Goal: Check status: Check status

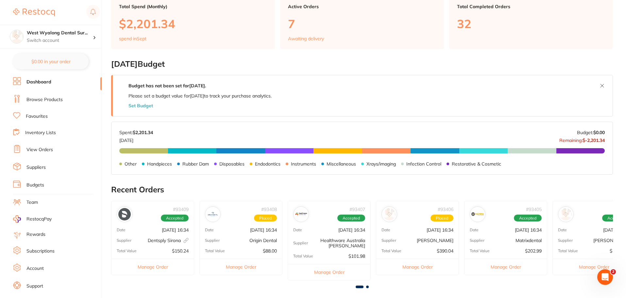
scroll to position [62, 0]
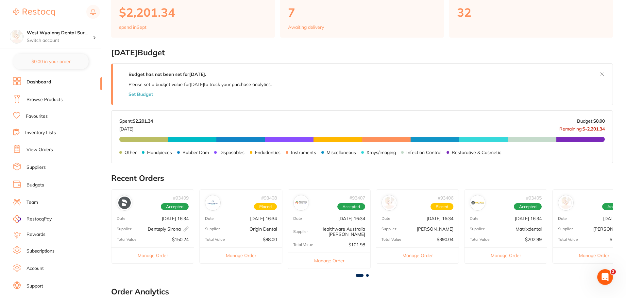
click at [155, 204] on div "# 93409 Accepted" at bounding box center [152, 200] width 82 height 21
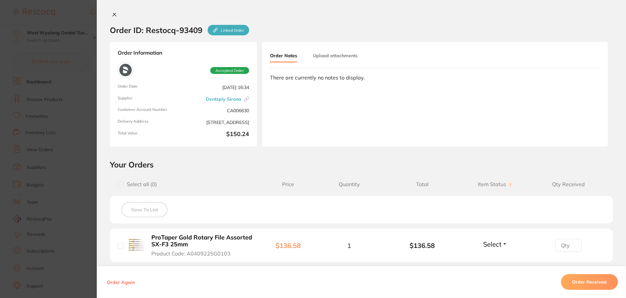
scroll to position [0, 0]
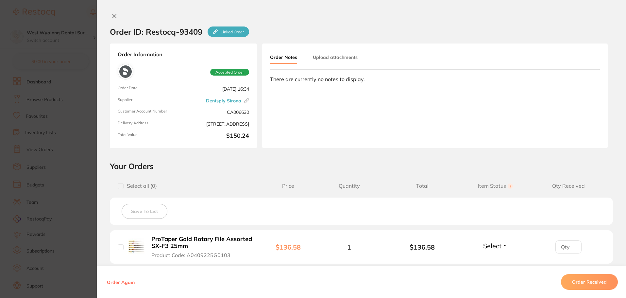
click at [113, 16] on icon at bounding box center [114, 15] width 5 height 5
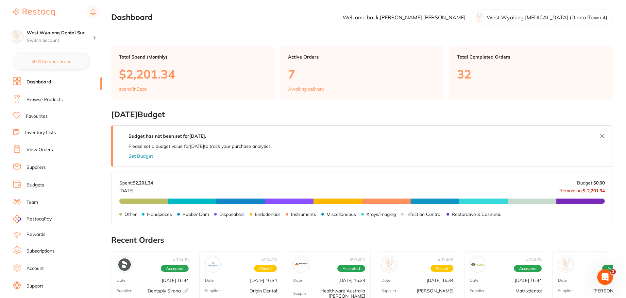
drag, startPoint x: 39, startPoint y: 96, endPoint x: 46, endPoint y: 106, distance: 11.9
click at [39, 96] on link "Browse Products" at bounding box center [44, 99] width 36 height 7
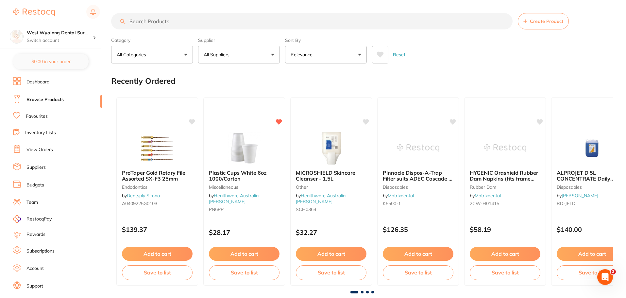
drag, startPoint x: 39, startPoint y: 152, endPoint x: 48, endPoint y: 161, distance: 12.5
click at [39, 152] on link "View Orders" at bounding box center [39, 149] width 26 height 7
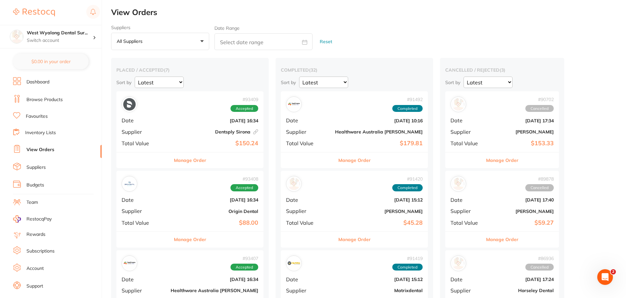
click at [335, 119] on b "[DATE] 10:16" at bounding box center [379, 120] width 88 height 5
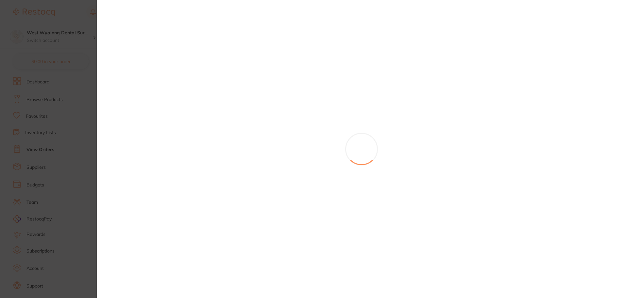
click at [300, 119] on section at bounding box center [313, 149] width 626 height 298
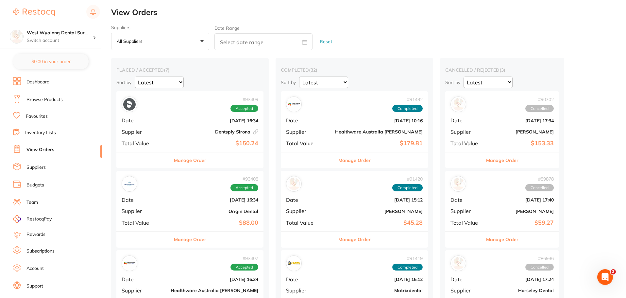
click at [290, 116] on div "# 91492 Completed Date [DATE] 10:16 Supplier Healthware [GEOGRAPHIC_DATA] [PERS…" at bounding box center [354, 121] width 147 height 60
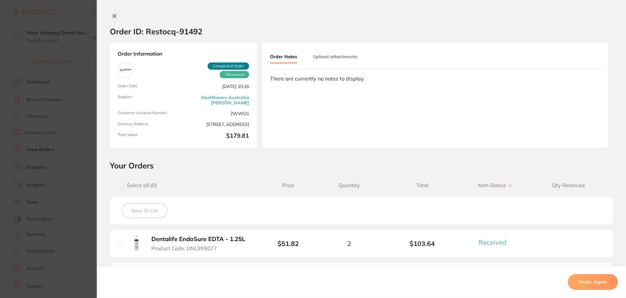
click at [112, 16] on icon at bounding box center [114, 15] width 5 height 5
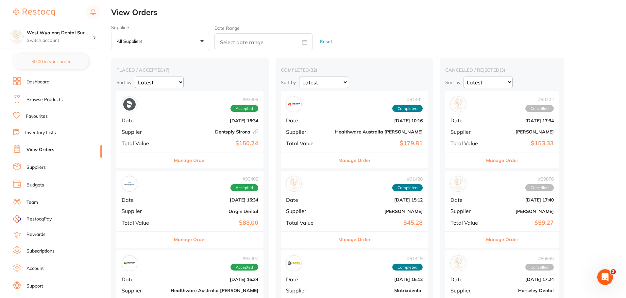
click at [296, 208] on div "# 91420 Completed Date [DATE] 15:12 Supplier [PERSON_NAME] Total Value $45.28" at bounding box center [354, 201] width 147 height 60
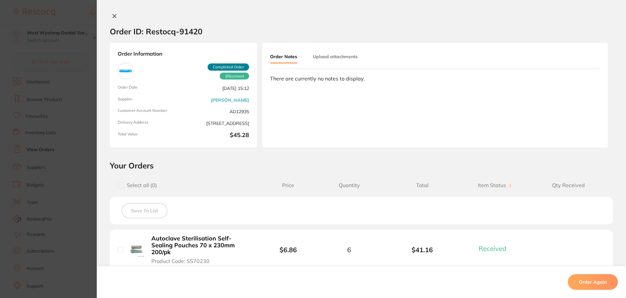
click at [113, 17] on icon at bounding box center [115, 16] width 4 height 4
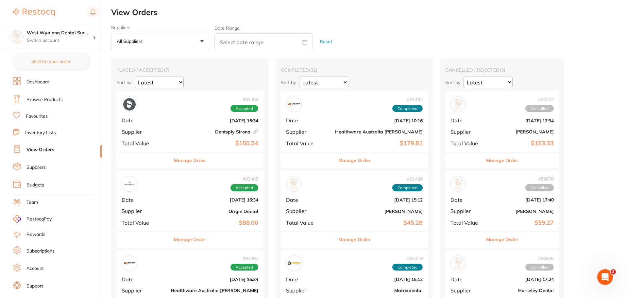
click at [298, 272] on div "# 91419 Completed Date [DATE] 15:12 Supplier Matrixdental Total Value $320.72" at bounding box center [354, 280] width 147 height 60
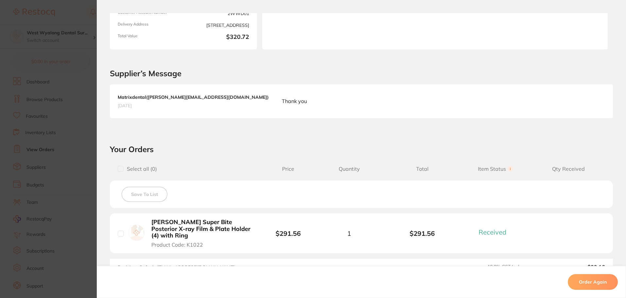
scroll to position [188, 0]
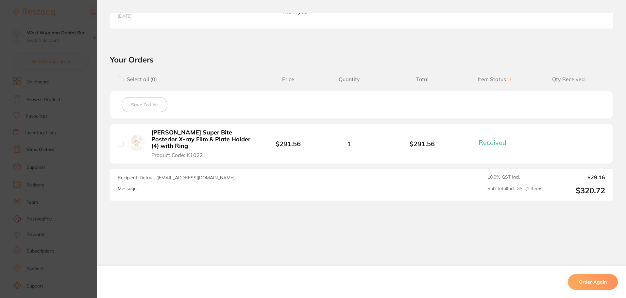
click at [79, 172] on section "Order ID: Restocq- 91419 Order Information 1 Received Completed Order Order Dat…" at bounding box center [313, 149] width 626 height 298
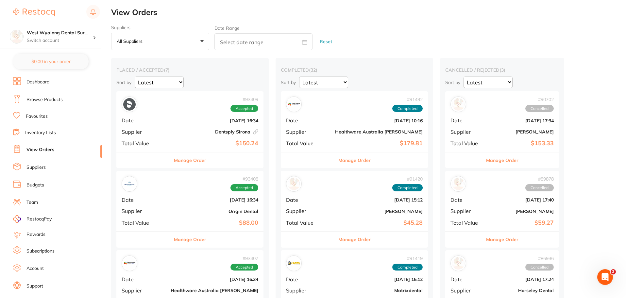
click at [294, 259] on div "# 91419 Completed" at bounding box center [354, 263] width 137 height 16
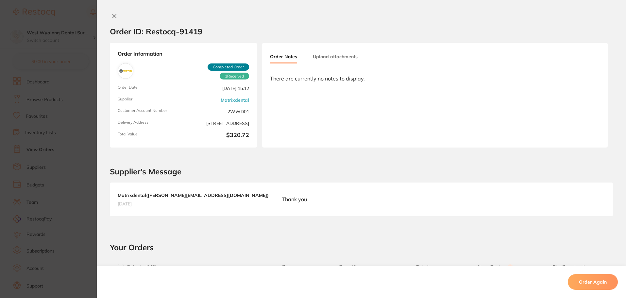
click at [294, 259] on section "Order ID: Restocq- 91419 Order Information 1 Received Completed Order Order Dat…" at bounding box center [313, 149] width 626 height 298
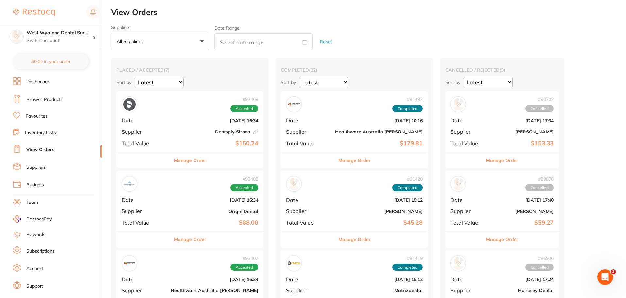
click at [291, 265] on div "# 91419 Completed" at bounding box center [354, 263] width 137 height 16
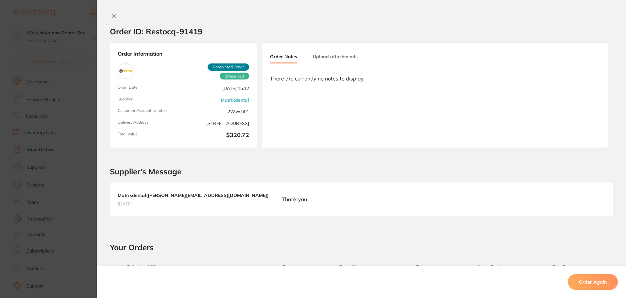
click at [291, 265] on section "Order ID: Restocq- 91419 Order Information 1 Received Completed Order Order Dat…" at bounding box center [313, 149] width 626 height 298
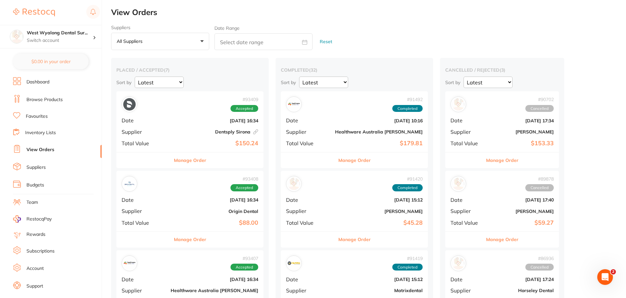
click at [291, 265] on div "# 91419 Completed" at bounding box center [354, 263] width 137 height 16
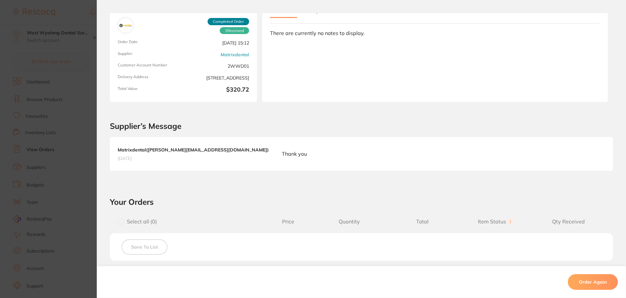
scroll to position [98, 0]
